Goal: Navigation & Orientation: Find specific page/section

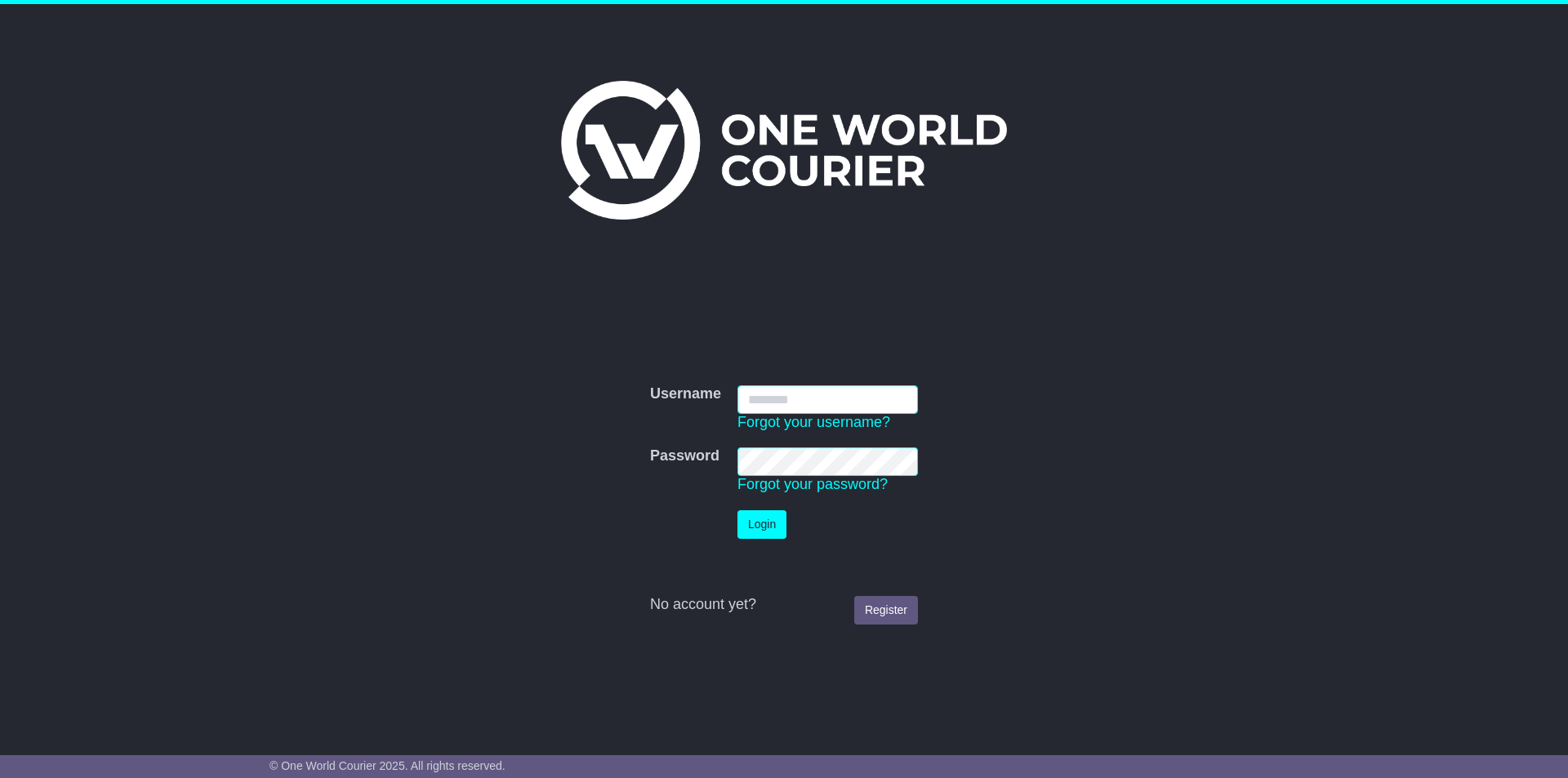
type input "**********"
click at [742, 524] on button "Login" at bounding box center [761, 524] width 49 height 28
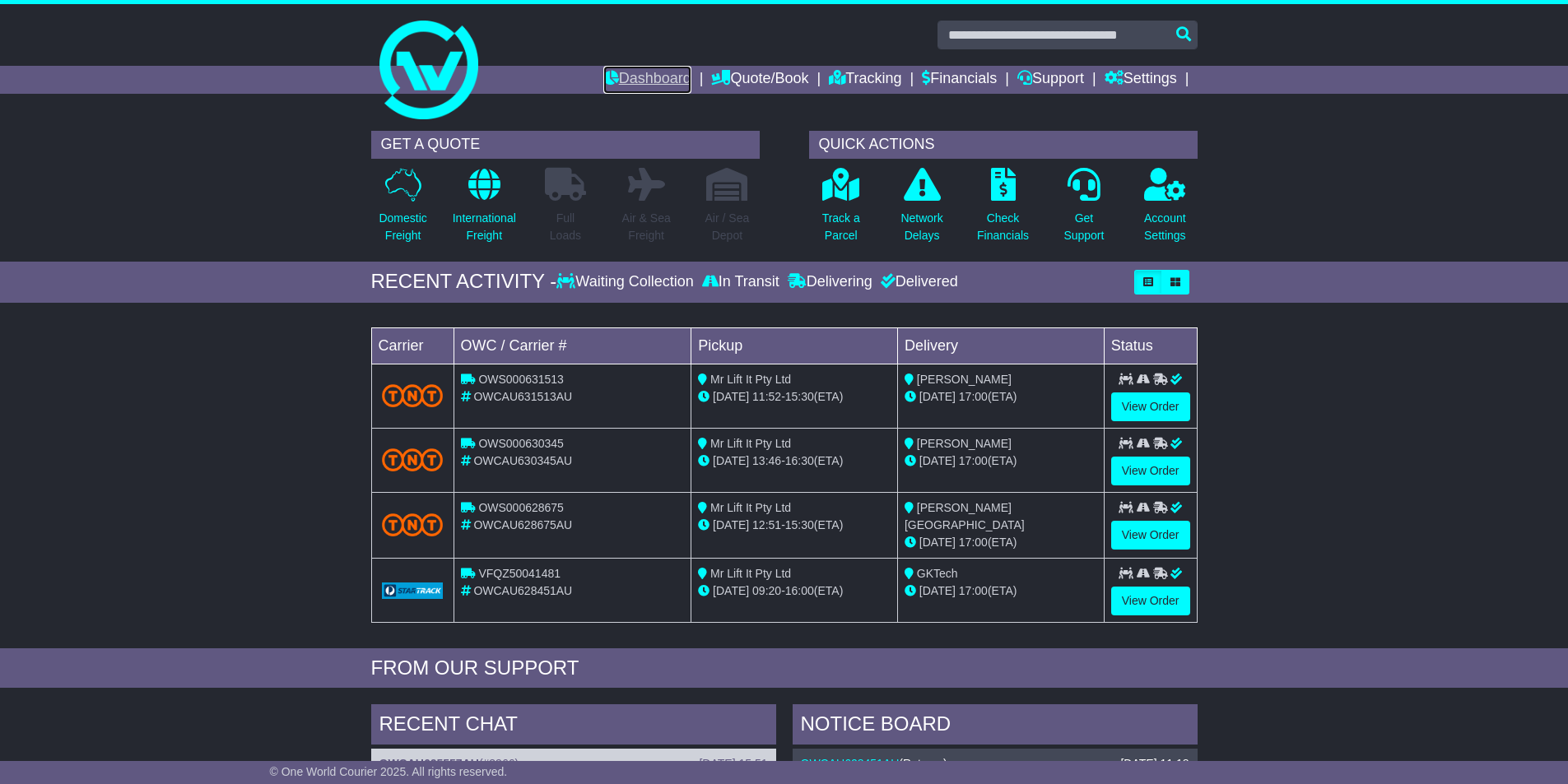
click at [619, 72] on link "Dashboard" at bounding box center [646, 80] width 88 height 28
